Goal: Transaction & Acquisition: Book appointment/travel/reservation

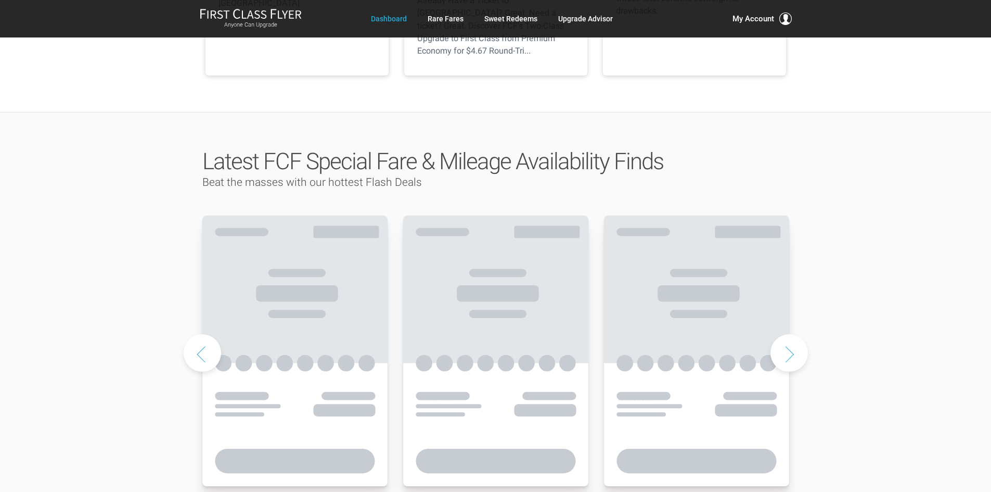
scroll to position [468, 0]
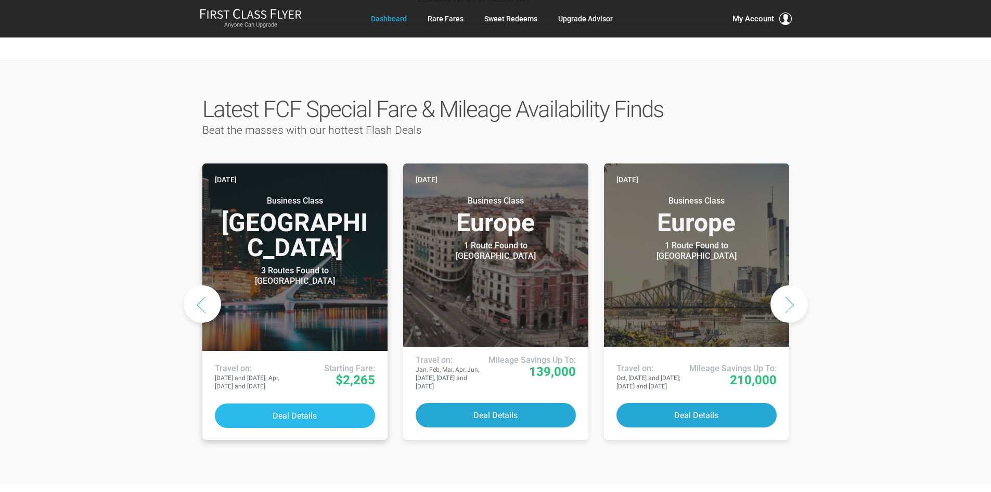
click at [280, 403] on button "Deal Details" at bounding box center [295, 415] width 160 height 24
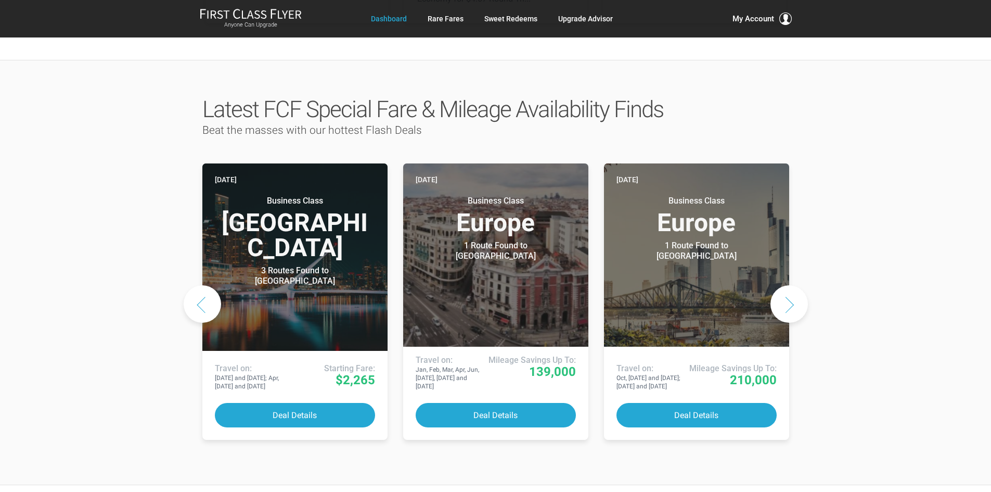
click at [779, 285] on button "Next slide" at bounding box center [788, 303] width 37 height 37
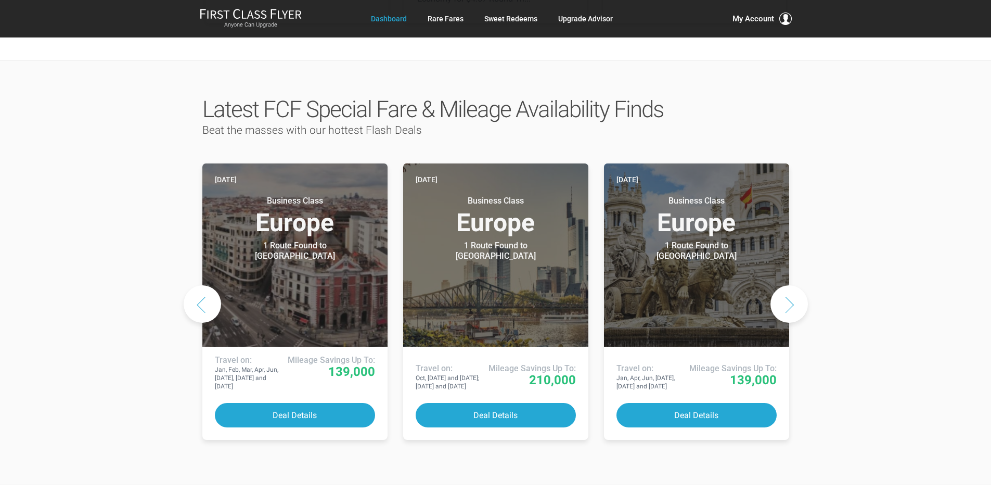
click at [778, 285] on button "Next slide" at bounding box center [788, 303] width 37 height 37
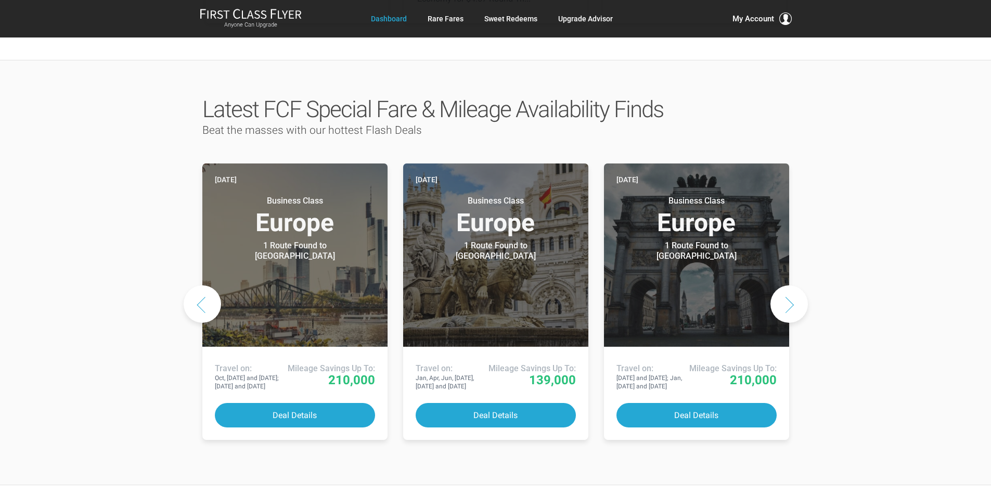
click at [778, 285] on button "Next slide" at bounding box center [788, 303] width 37 height 37
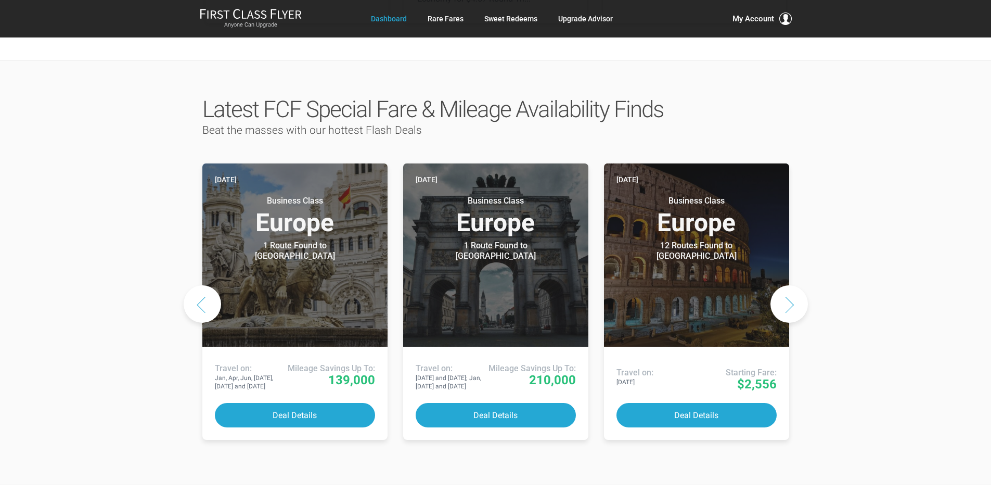
click at [778, 285] on button "Next slide" at bounding box center [788, 303] width 37 height 37
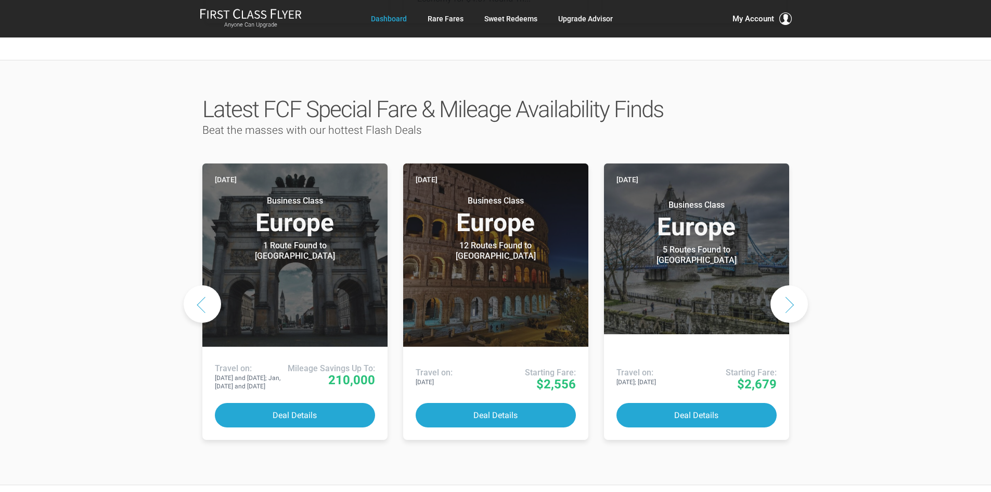
click at [778, 285] on button "Next slide" at bounding box center [788, 303] width 37 height 37
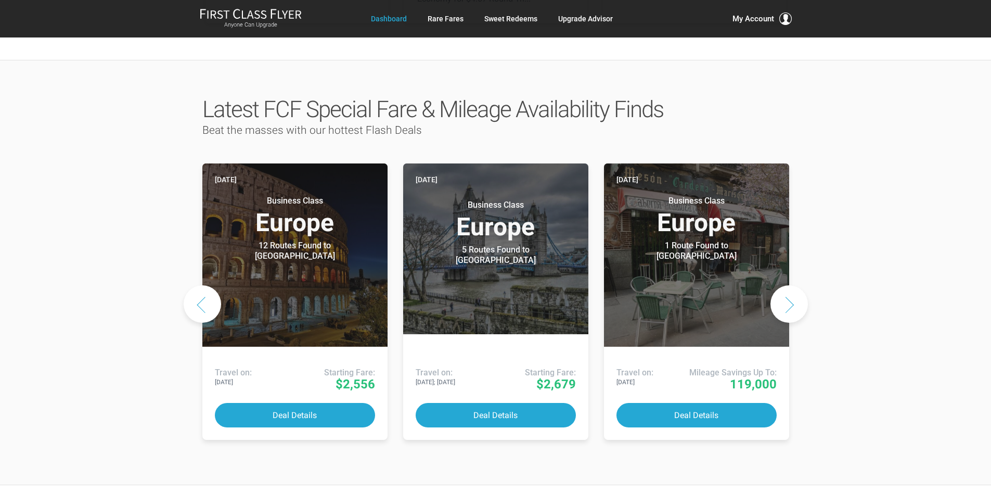
click at [778, 285] on button "Next slide" at bounding box center [788, 303] width 37 height 37
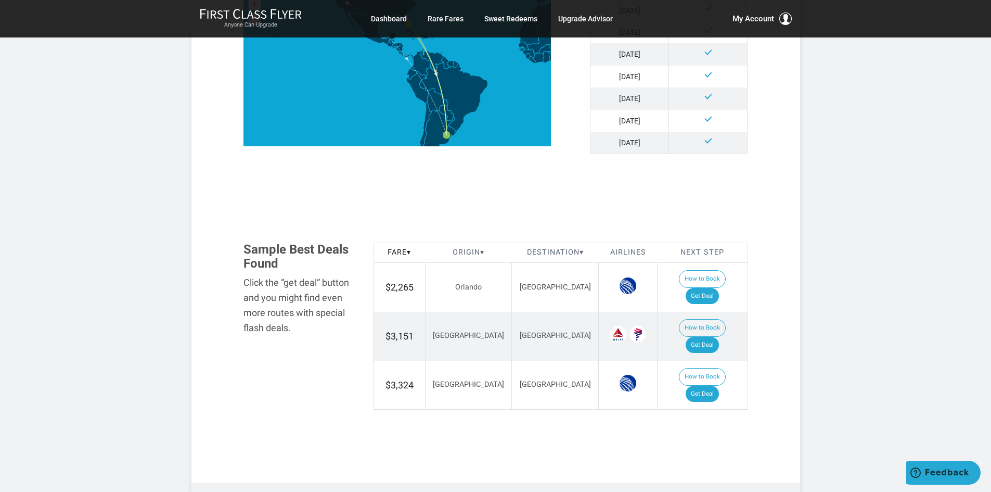
scroll to position [448, 0]
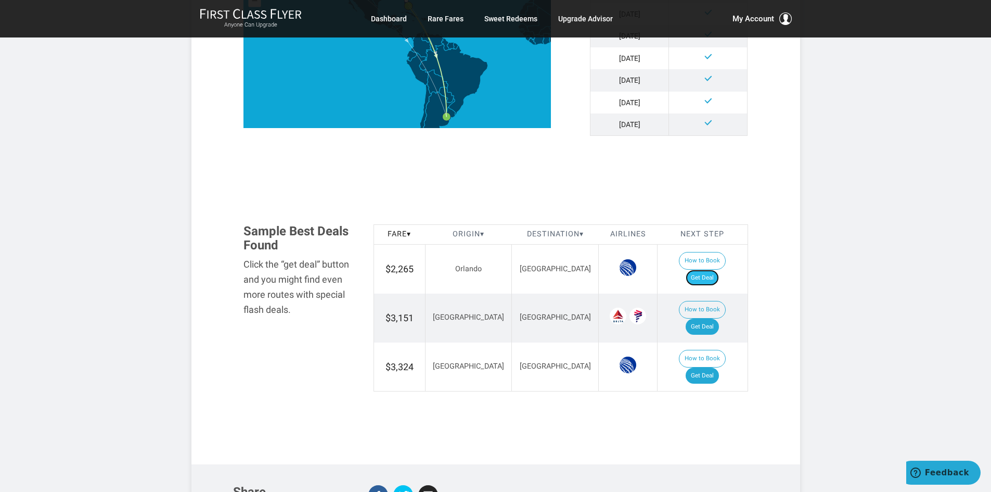
click at [708, 269] on link "Get Deal" at bounding box center [702, 277] width 33 height 17
